Goal: Information Seeking & Learning: Learn about a topic

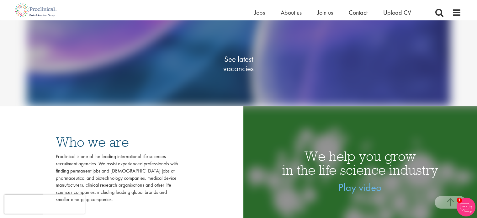
scroll to position [102, 0]
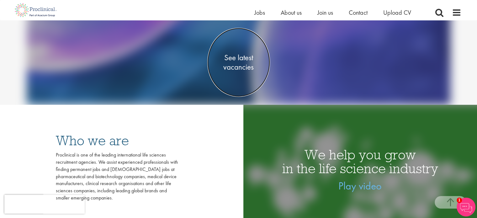
click at [244, 54] on span "See latest vacancies" at bounding box center [238, 62] width 63 height 19
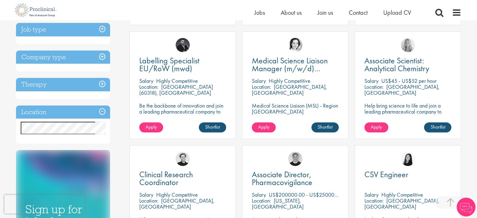
scroll to position [228, 0]
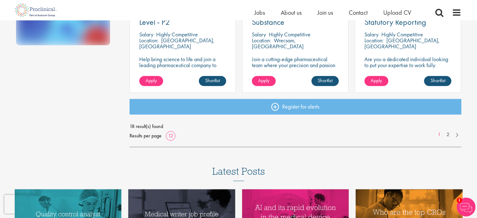
scroll to position [522, 0]
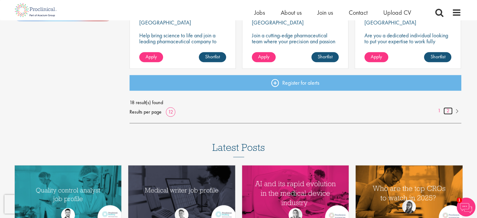
click at [448, 112] on link "2" at bounding box center [448, 110] width 9 height 7
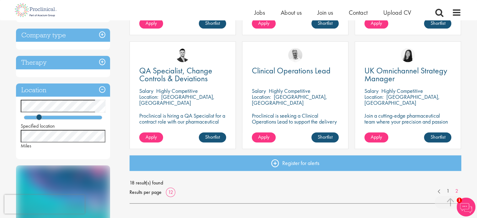
scroll to position [259, 0]
